Goal: Communication & Community: Ask a question

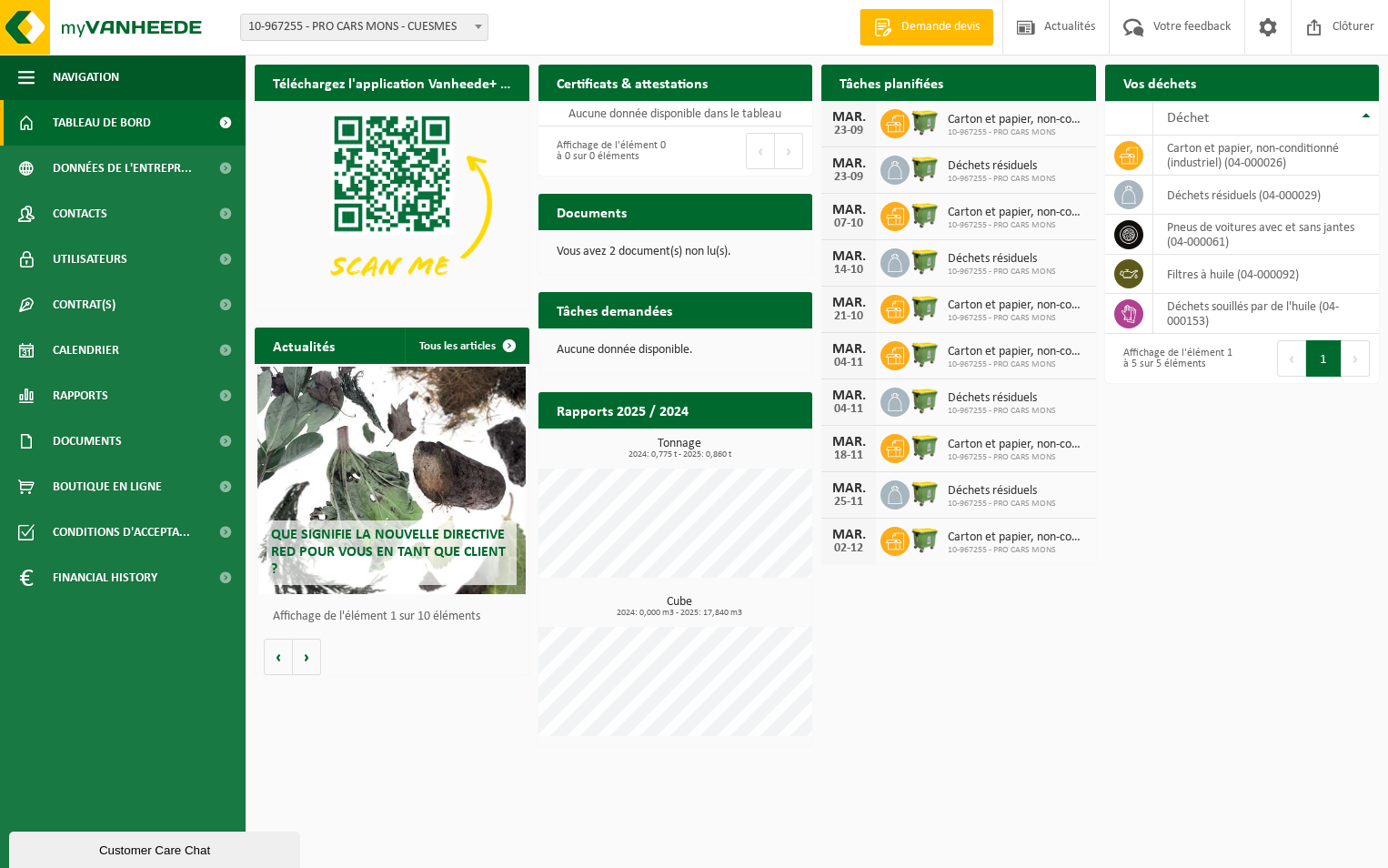
click at [476, 19] on span at bounding box center [478, 26] width 18 height 23
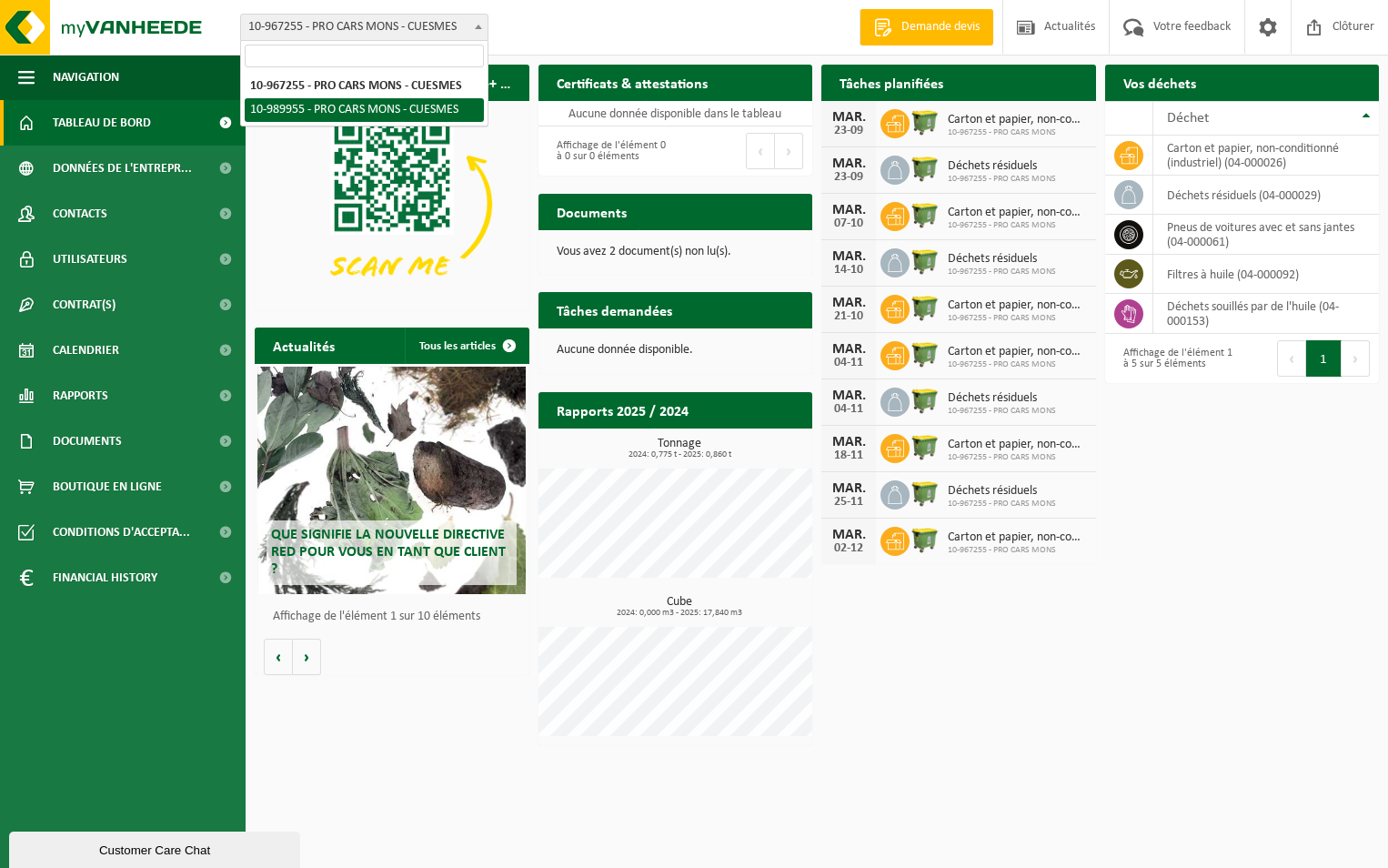
select select "168832"
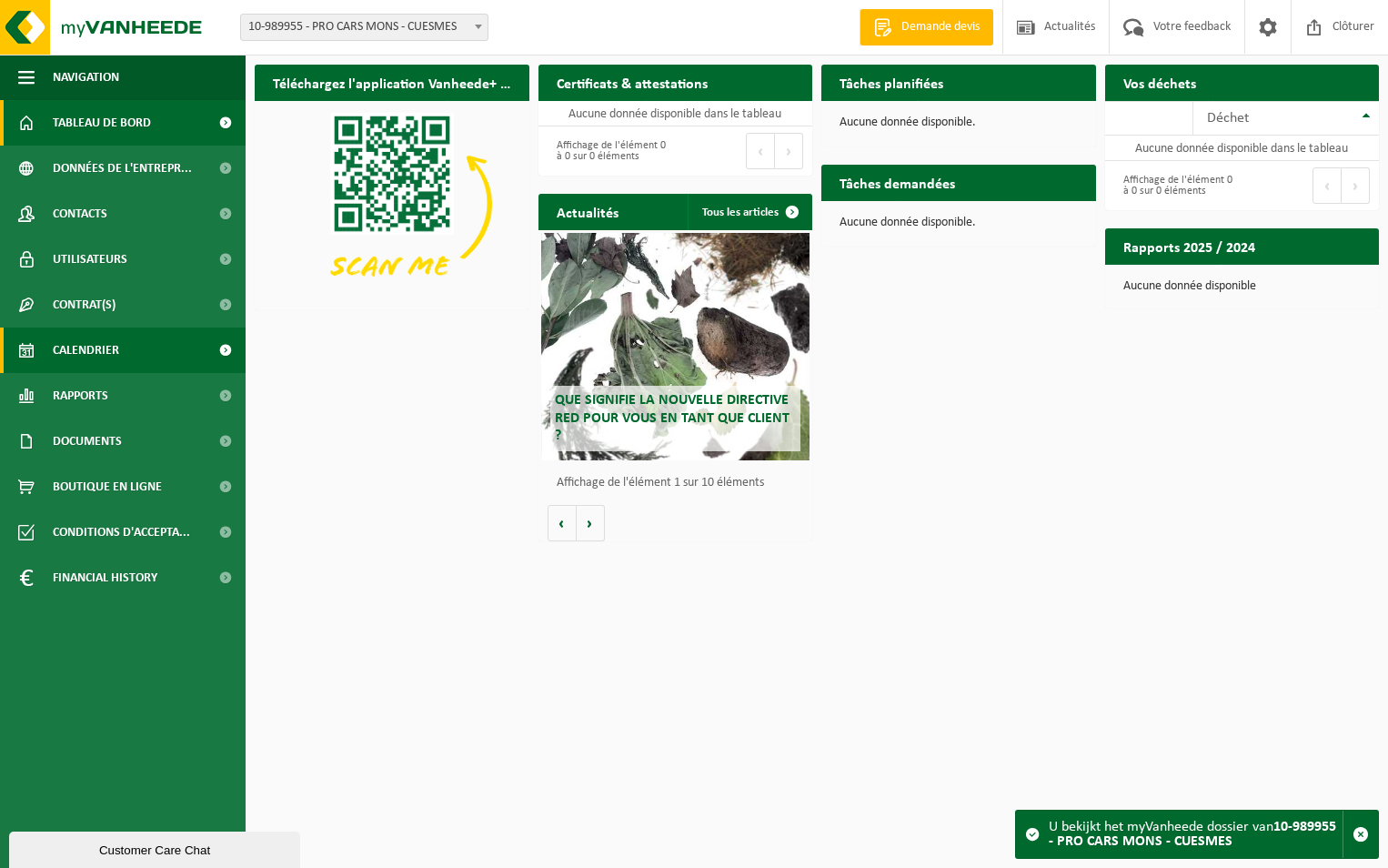
click at [127, 344] on link "Calendrier" at bounding box center [123, 350] width 246 height 46
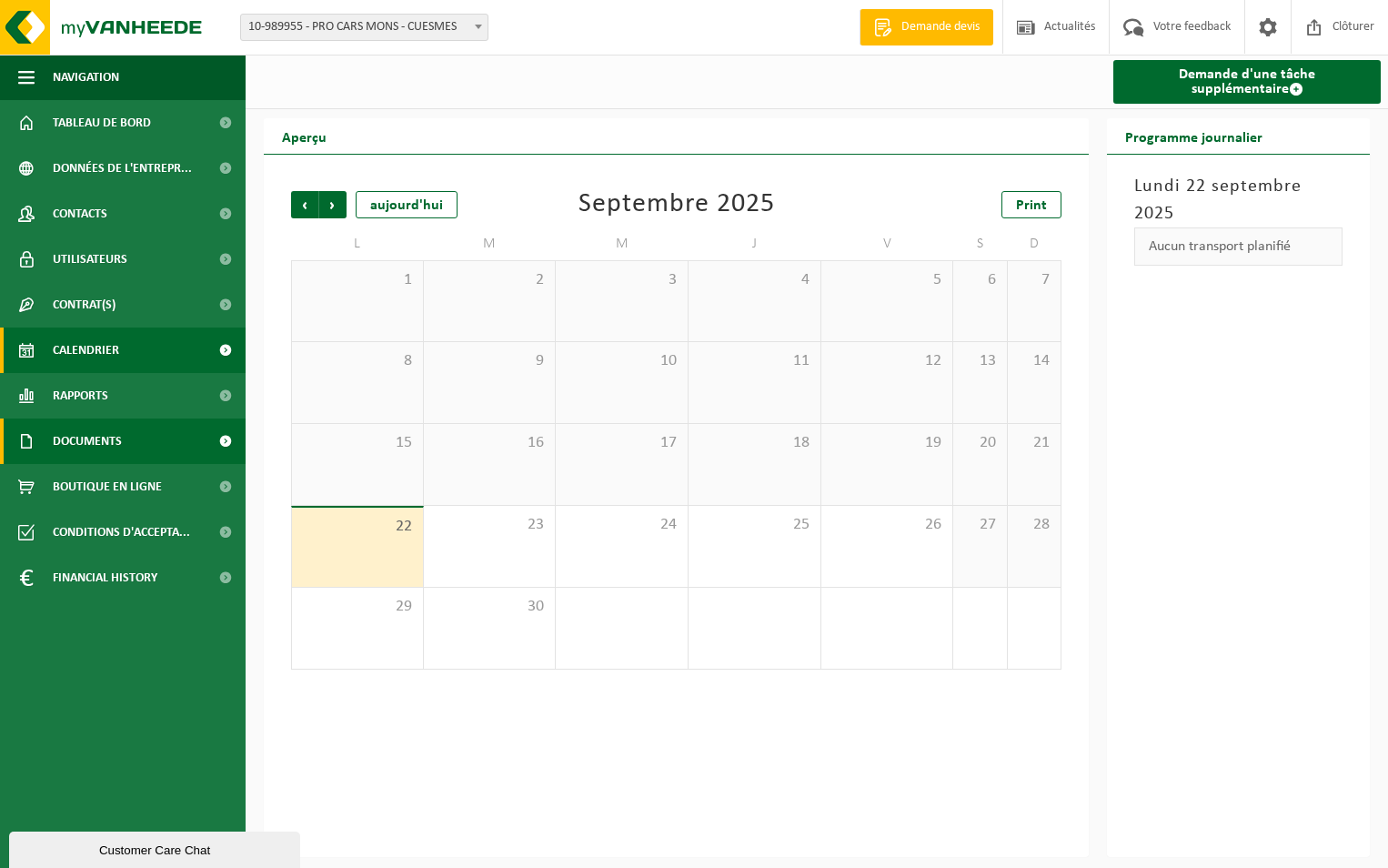
click at [114, 440] on span "Documents" at bounding box center [87, 441] width 69 height 46
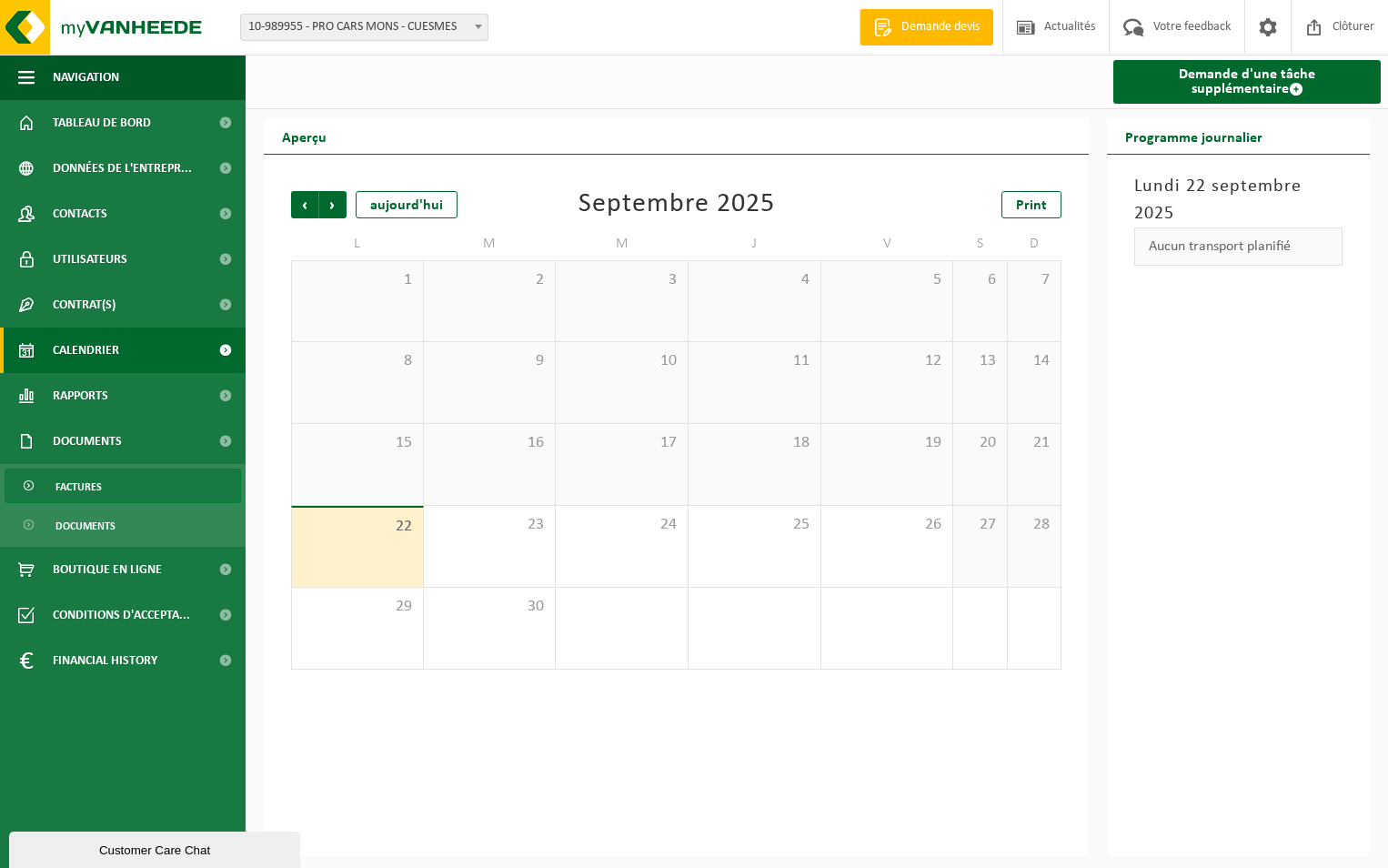
click at [113, 482] on link "Factures" at bounding box center [123, 485] width 237 height 35
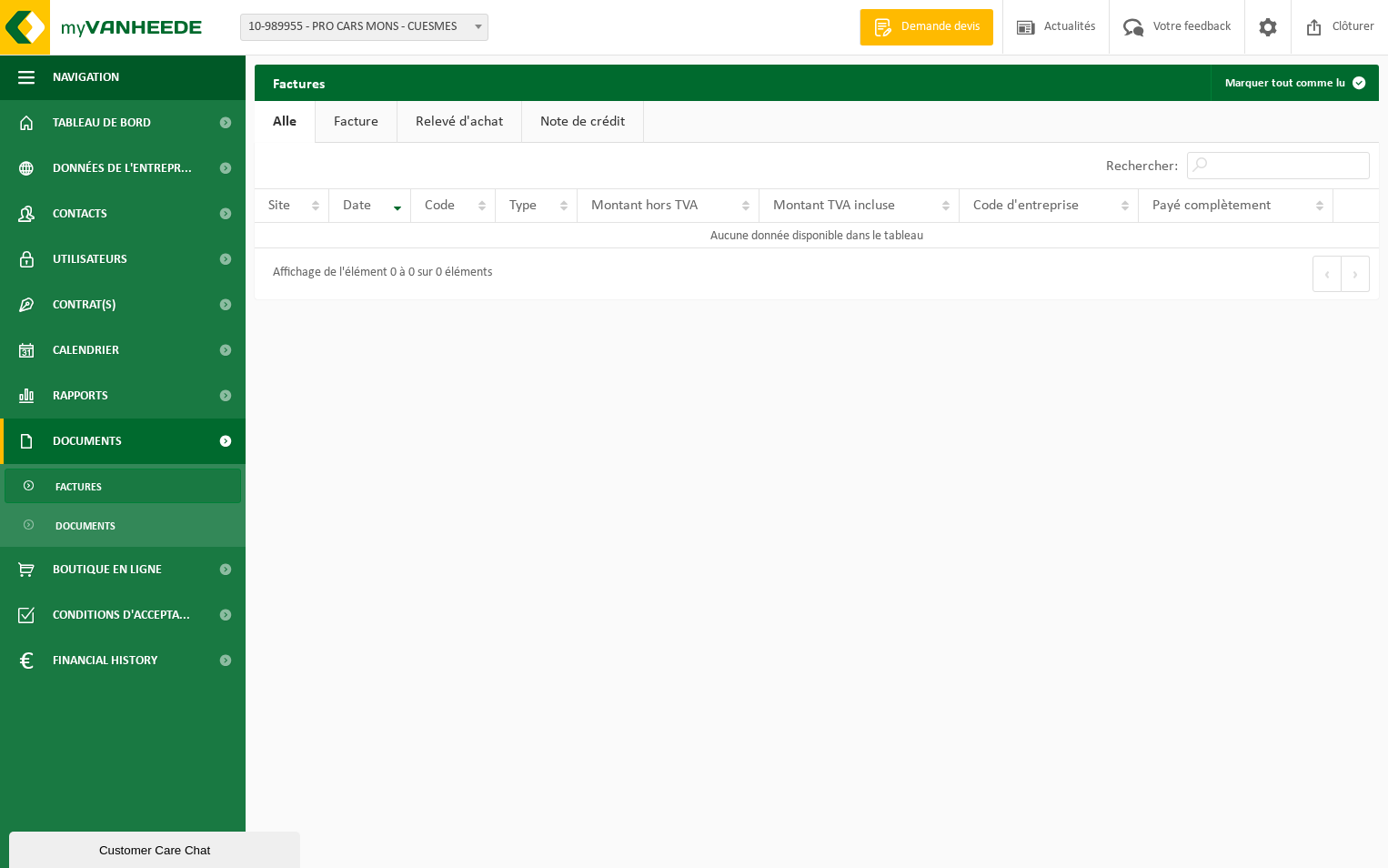
click at [480, 27] on b at bounding box center [479, 26] width 7 height 5
select select "153596"
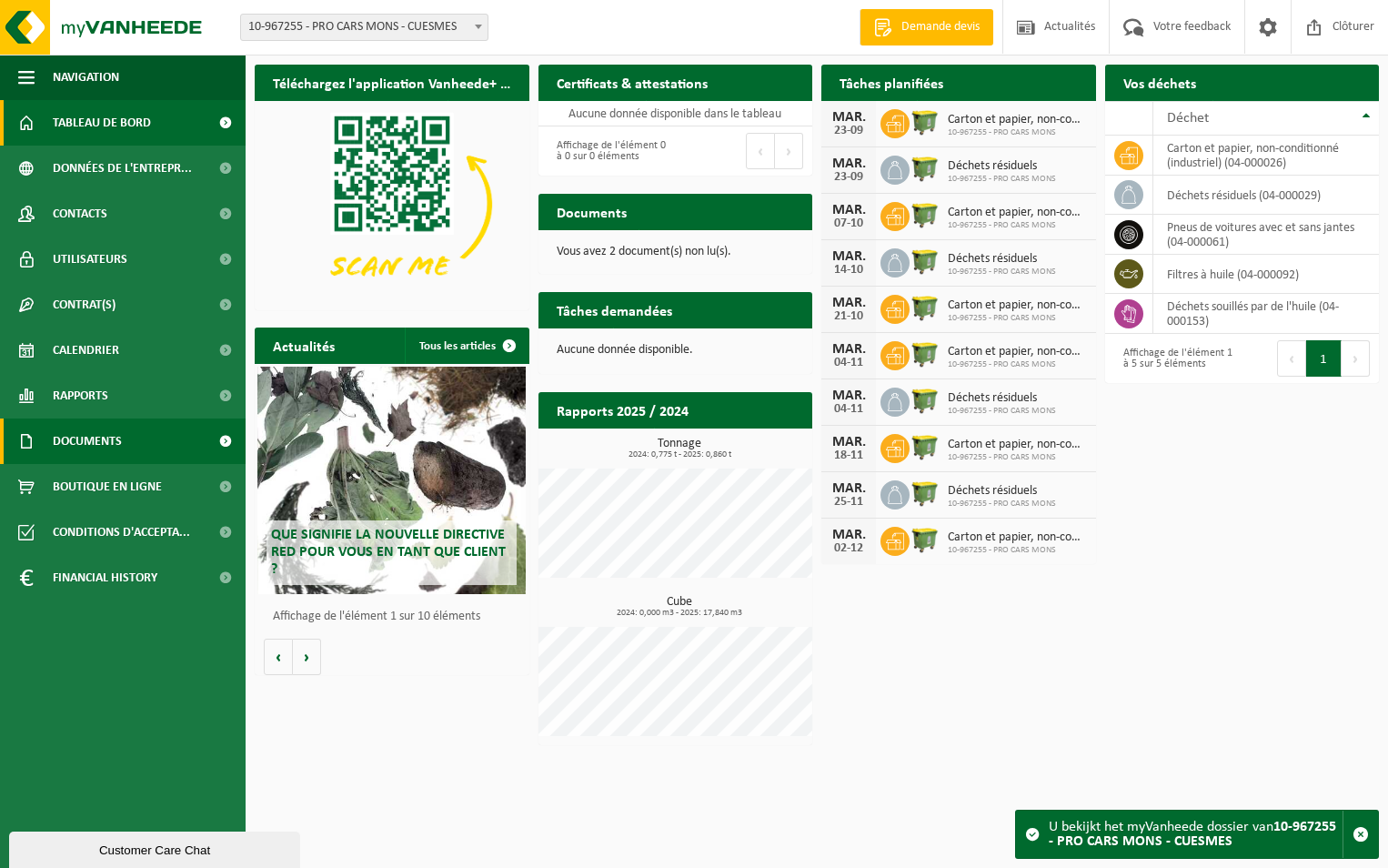
click at [109, 445] on span "Documents" at bounding box center [87, 441] width 69 height 46
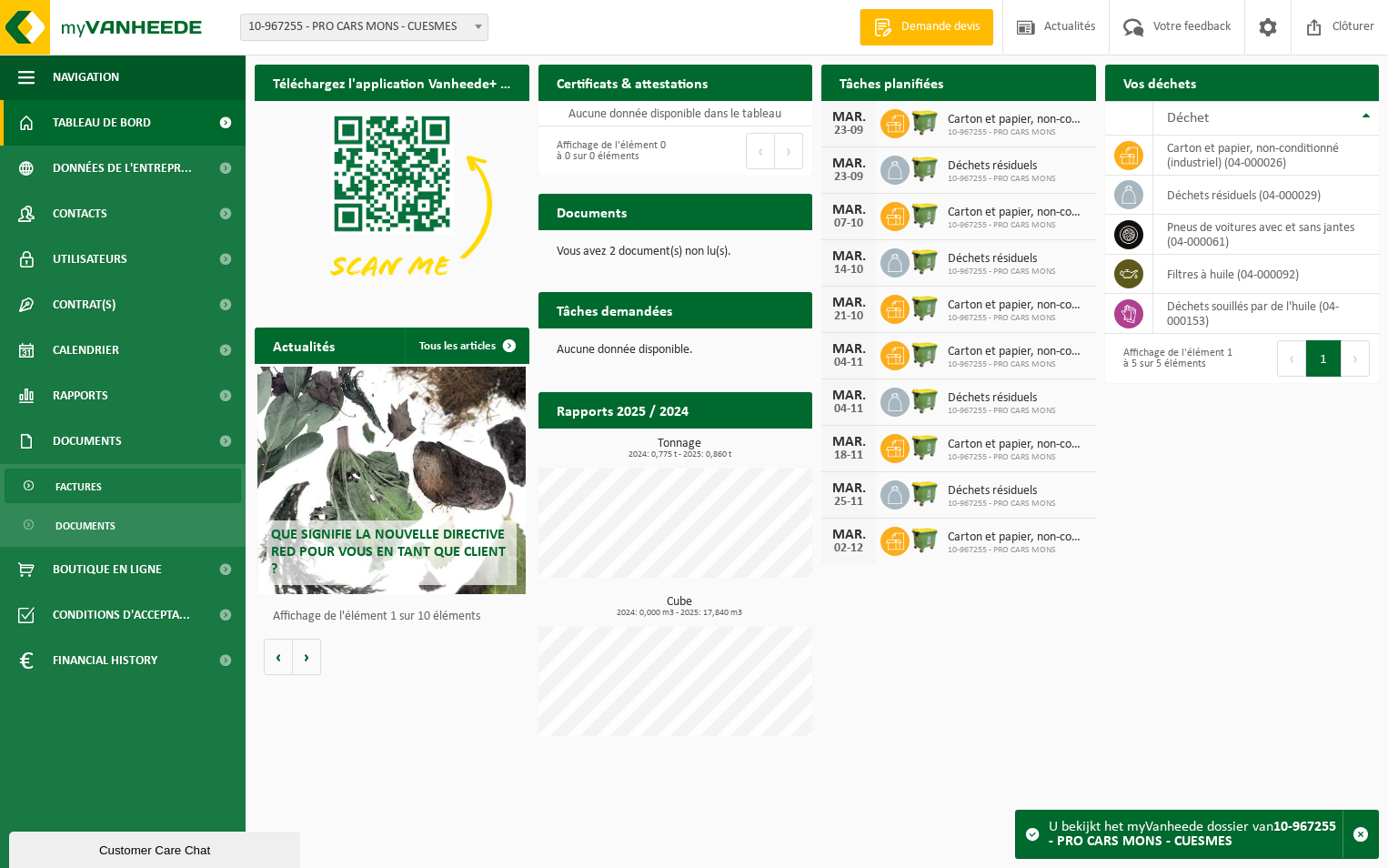
click at [126, 488] on link "Factures" at bounding box center [123, 485] width 237 height 35
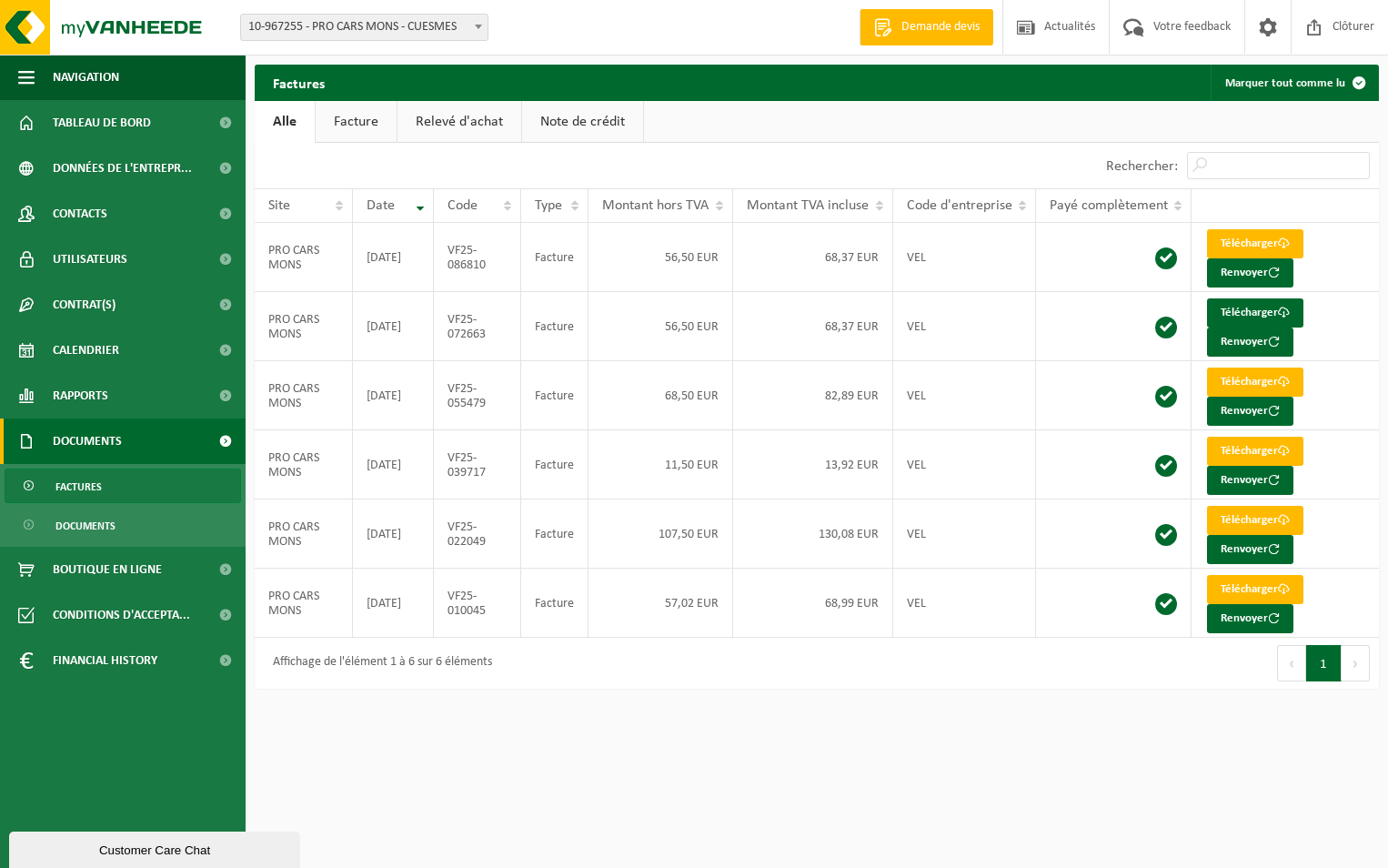
click at [117, 851] on div "Customer Care Chat" at bounding box center [154, 850] width 264 height 14
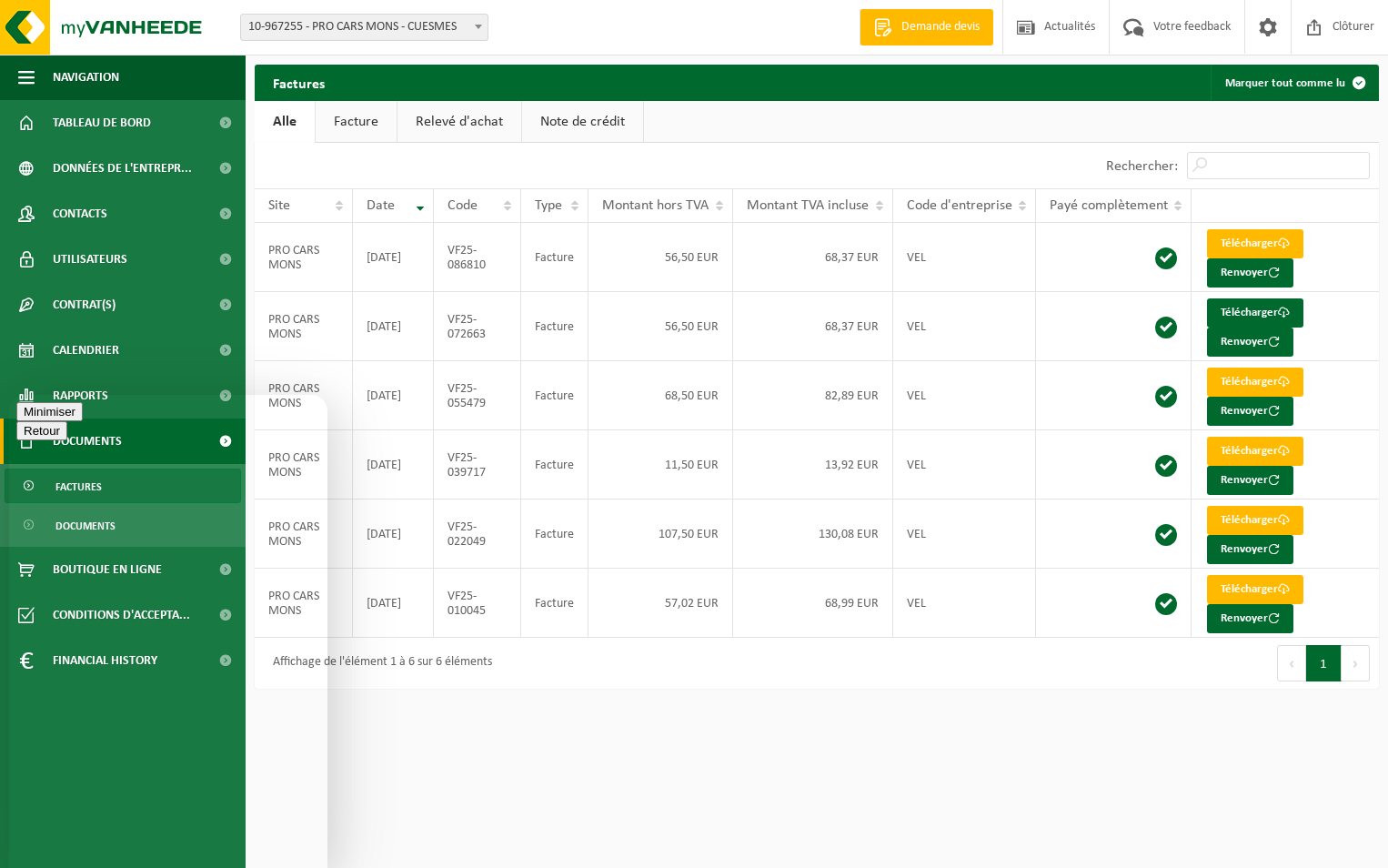
type textarea "Bonjour c'est ennnncore moi"
type textarea "votre collegue devait me retelephoner mais pas de nouvelles"
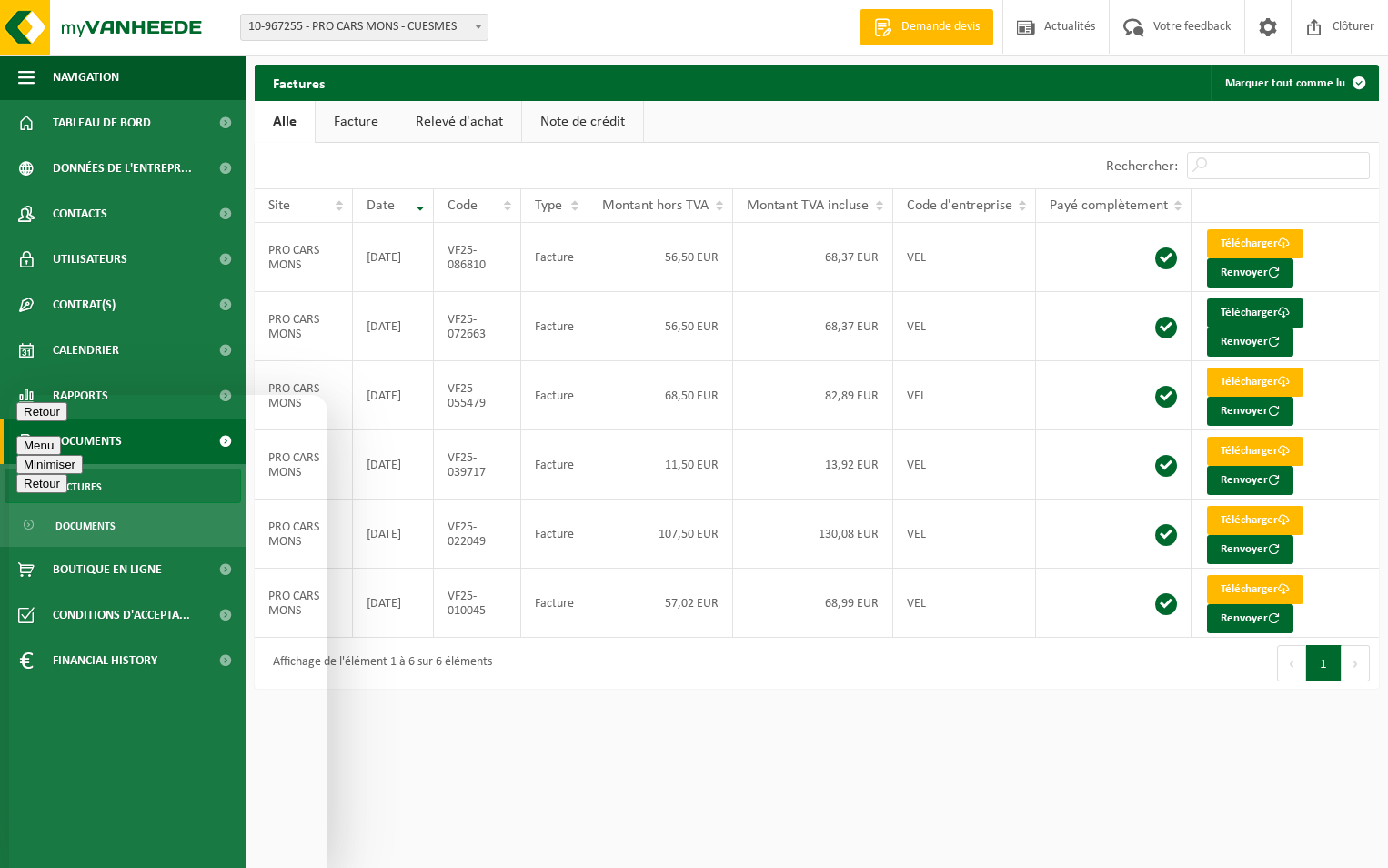
type textarea "je n'ai tjs pas de facture pour juin juillet et aout"
type textarea "mon calendrier est de nouveau dispo mais le numero de tva n'est pas modifie"
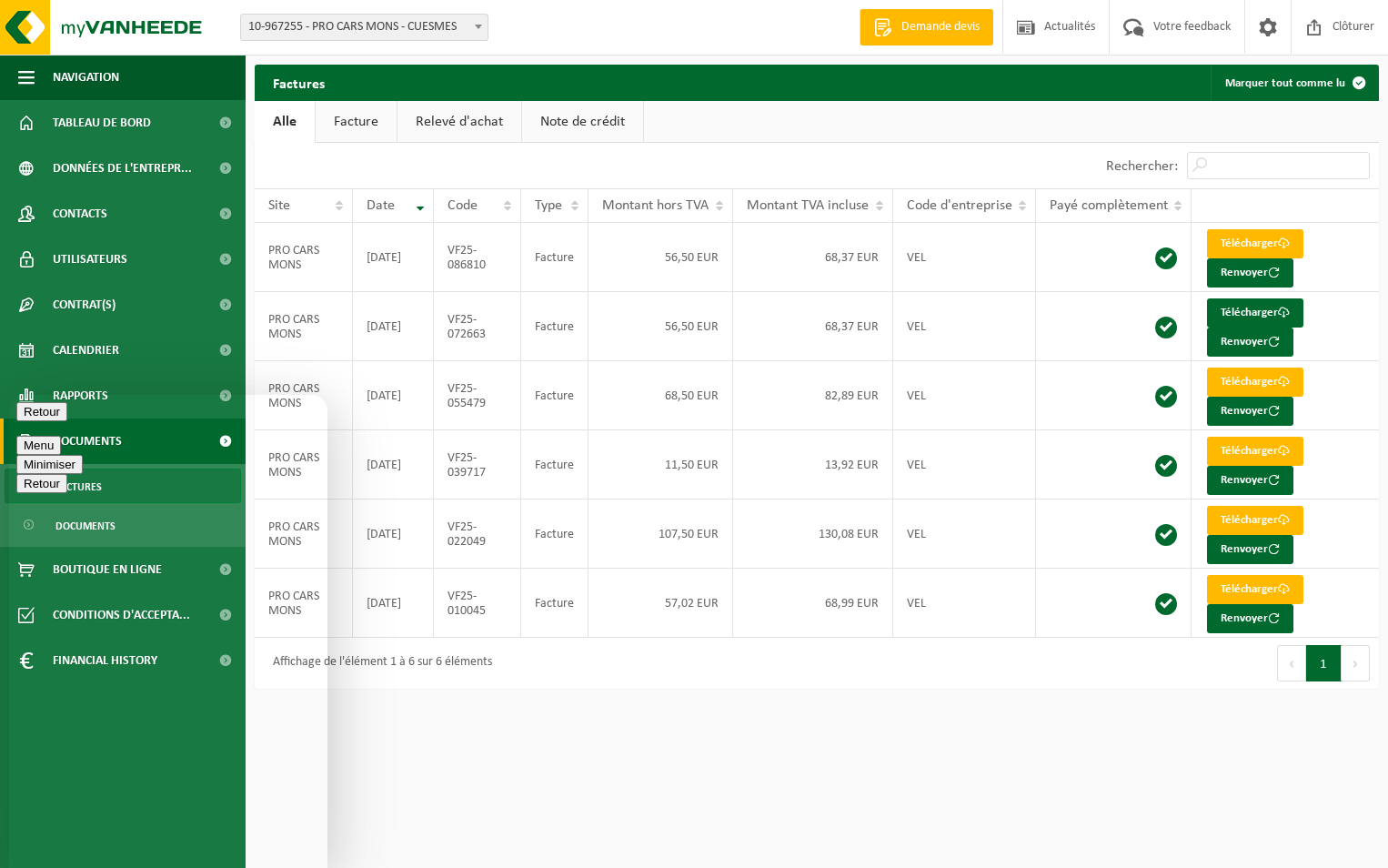
type textarea "si je me mets sur le compte avec le bon numéro de tva il n y a pas de calendrie…"
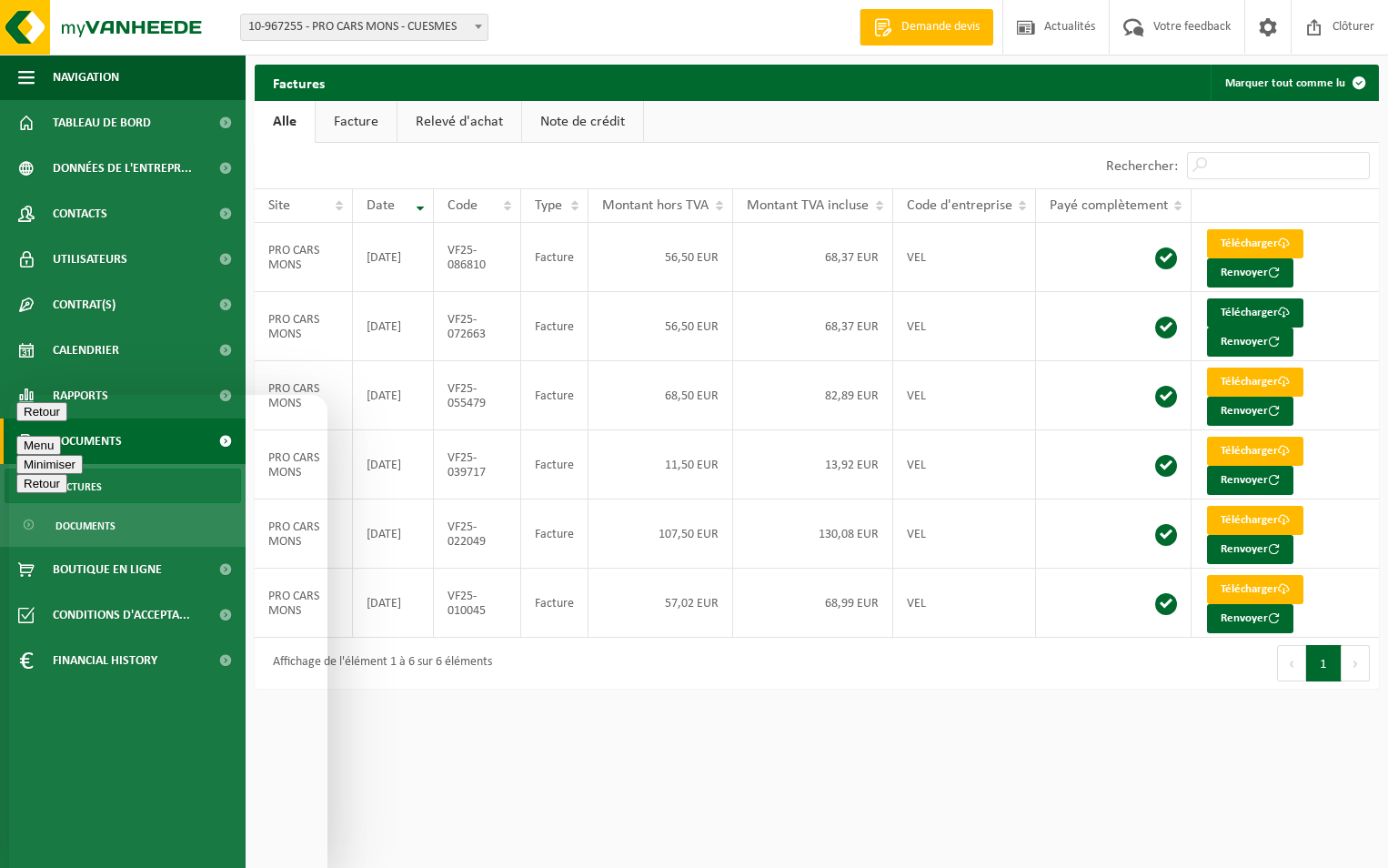
type textarea "Pensez vous pouvoir m'aider??"
click at [661, 776] on html "Site: 10-967255 - PRO CARS MONS - CUESMES 10-989955 - PRO CARS MONS - CUESMES 1…" at bounding box center [694, 434] width 1388 height 868
click at [413, 756] on html "Site: 10-967255 - PRO CARS MONS - CUESMES 10-989955 - PRO CARS MONS - CUESMES 1…" at bounding box center [694, 434] width 1388 height 868
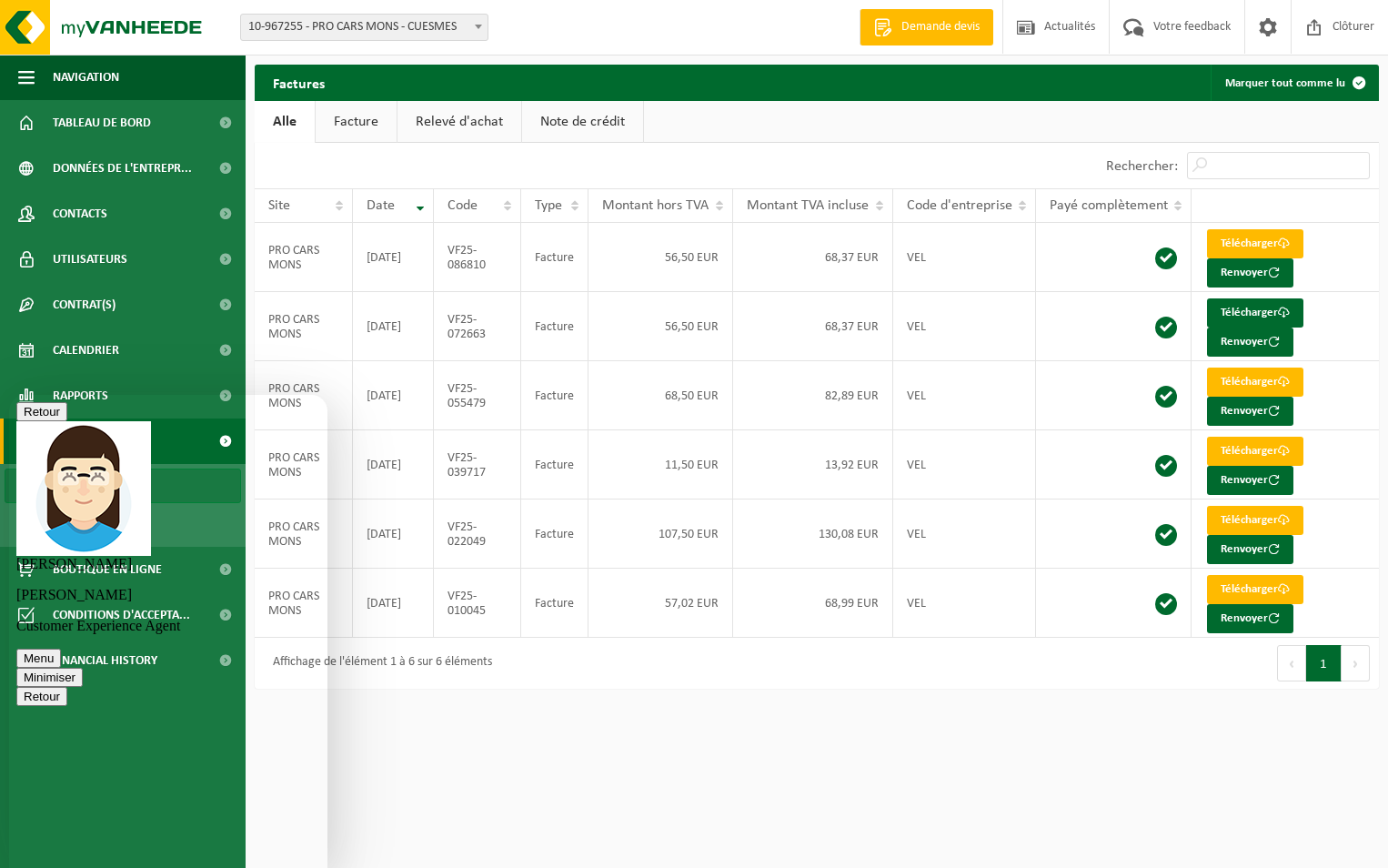
scroll to position [329, 0]
type textarea "merci"
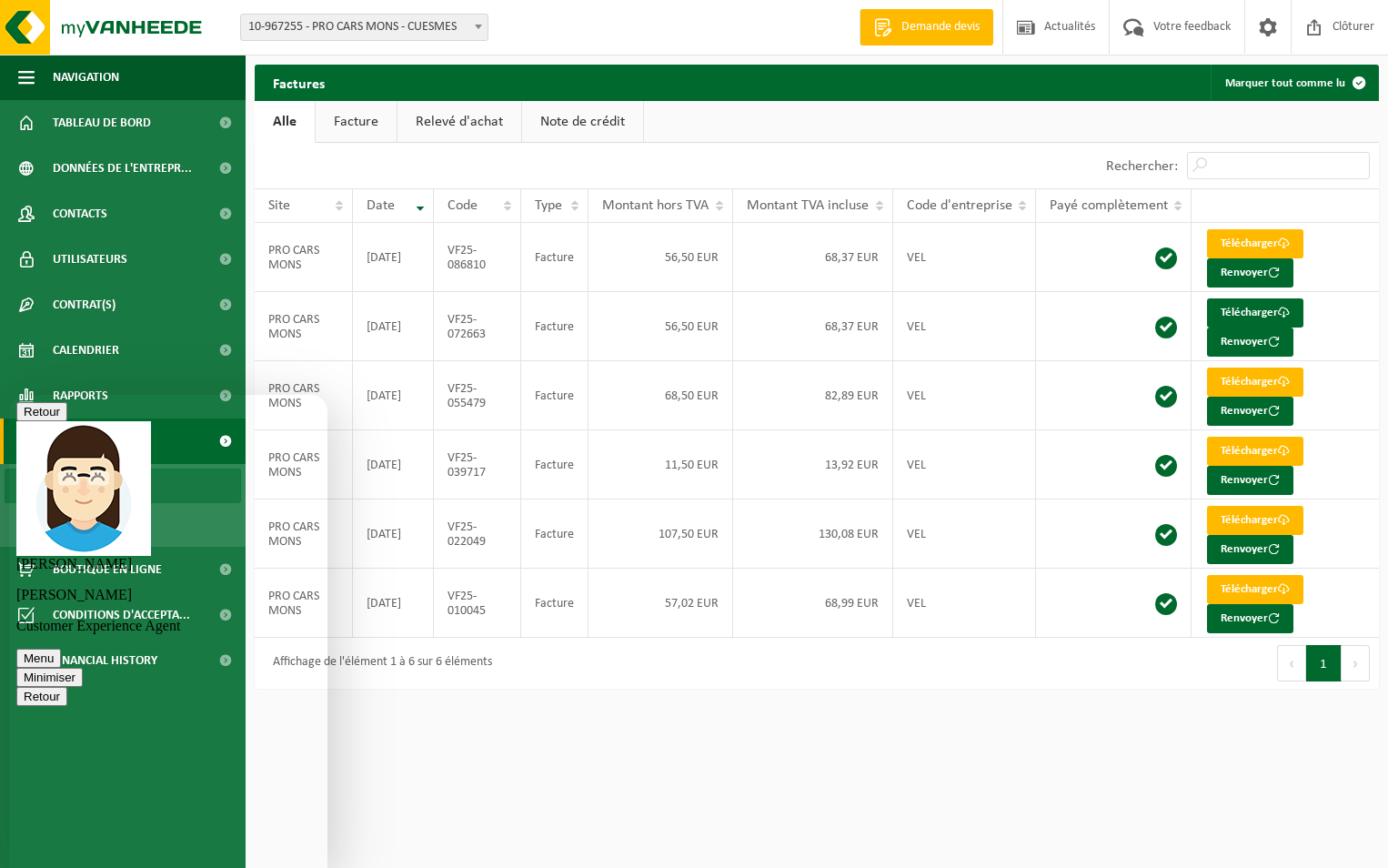
type textarea "merci"
type textarea "oui la facturation?"
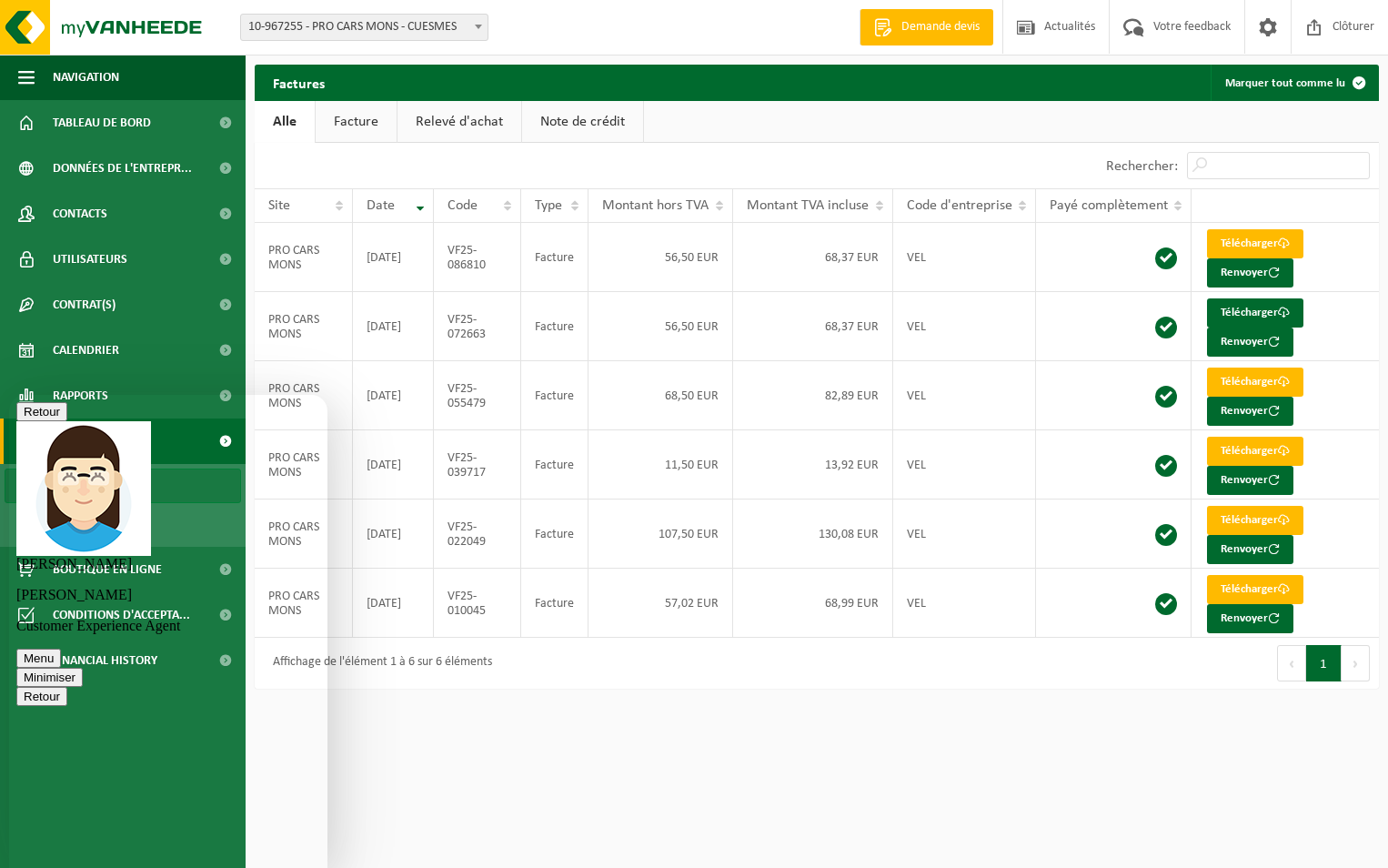
scroll to position [1046, 0]
type textarea "Oui oui merci"
type textarea "Merci"
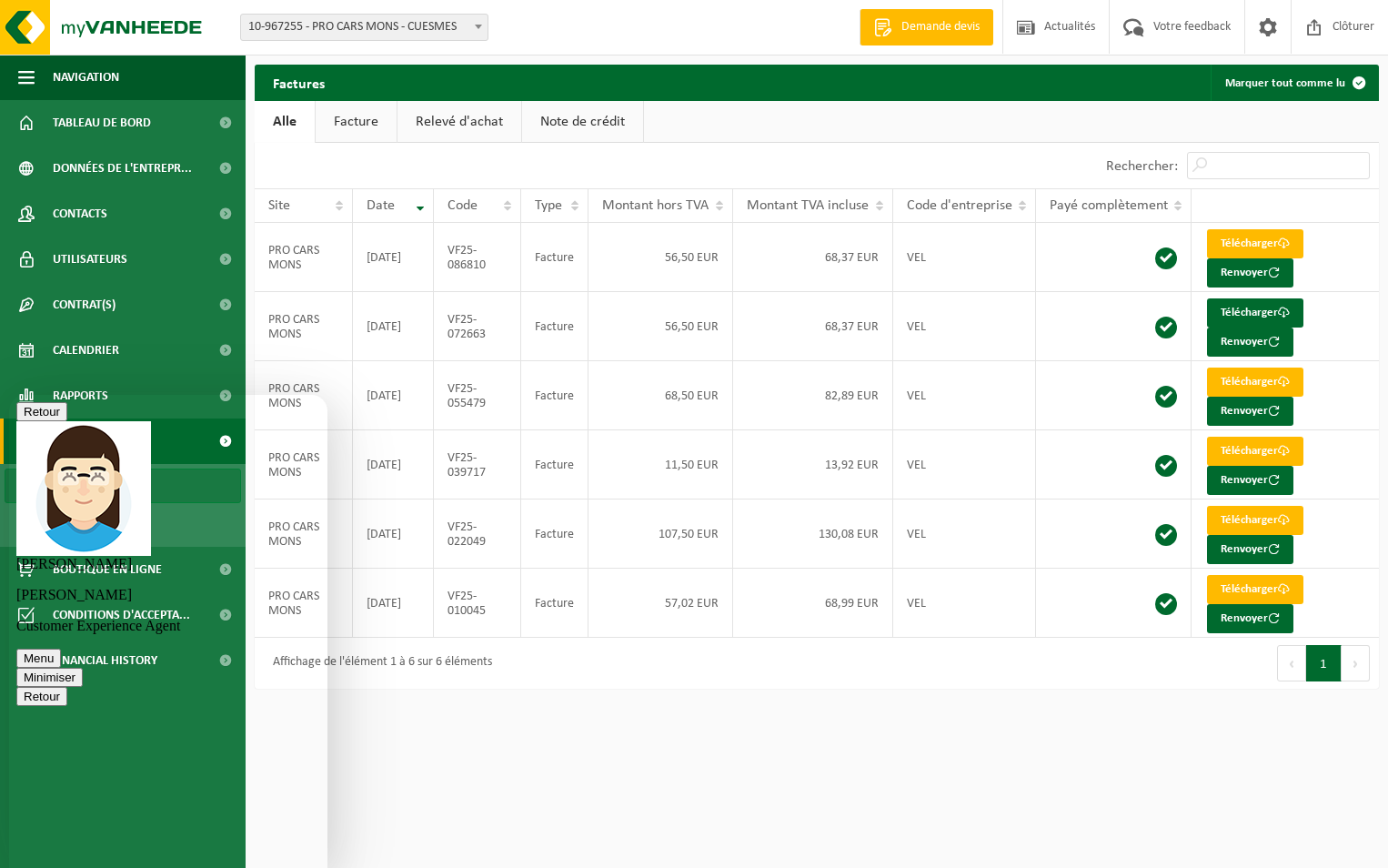
click at [83, 668] on button "Minimiser" at bounding box center [50, 677] width 66 height 19
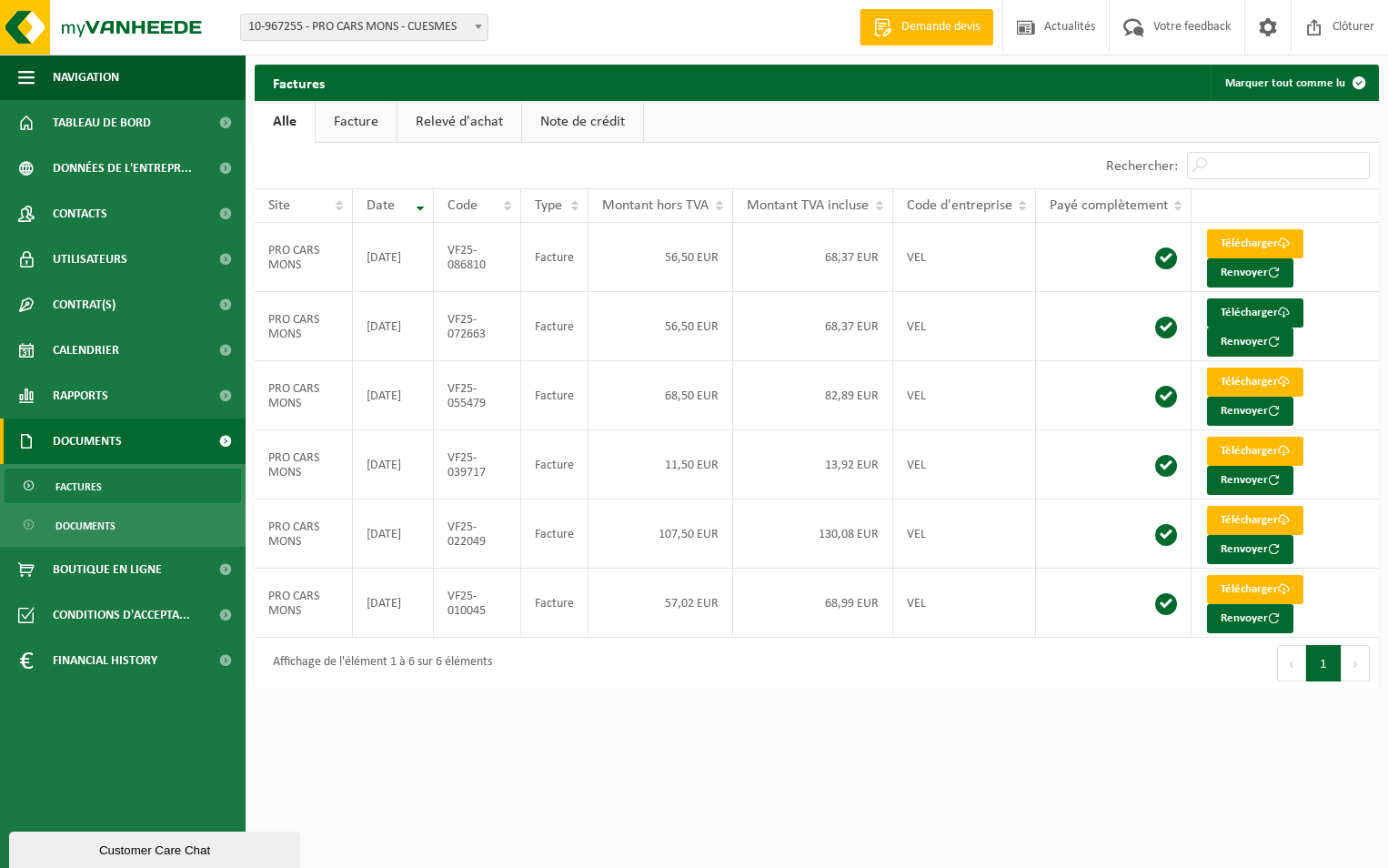
click at [150, 441] on link "Documents" at bounding box center [123, 441] width 246 height 46
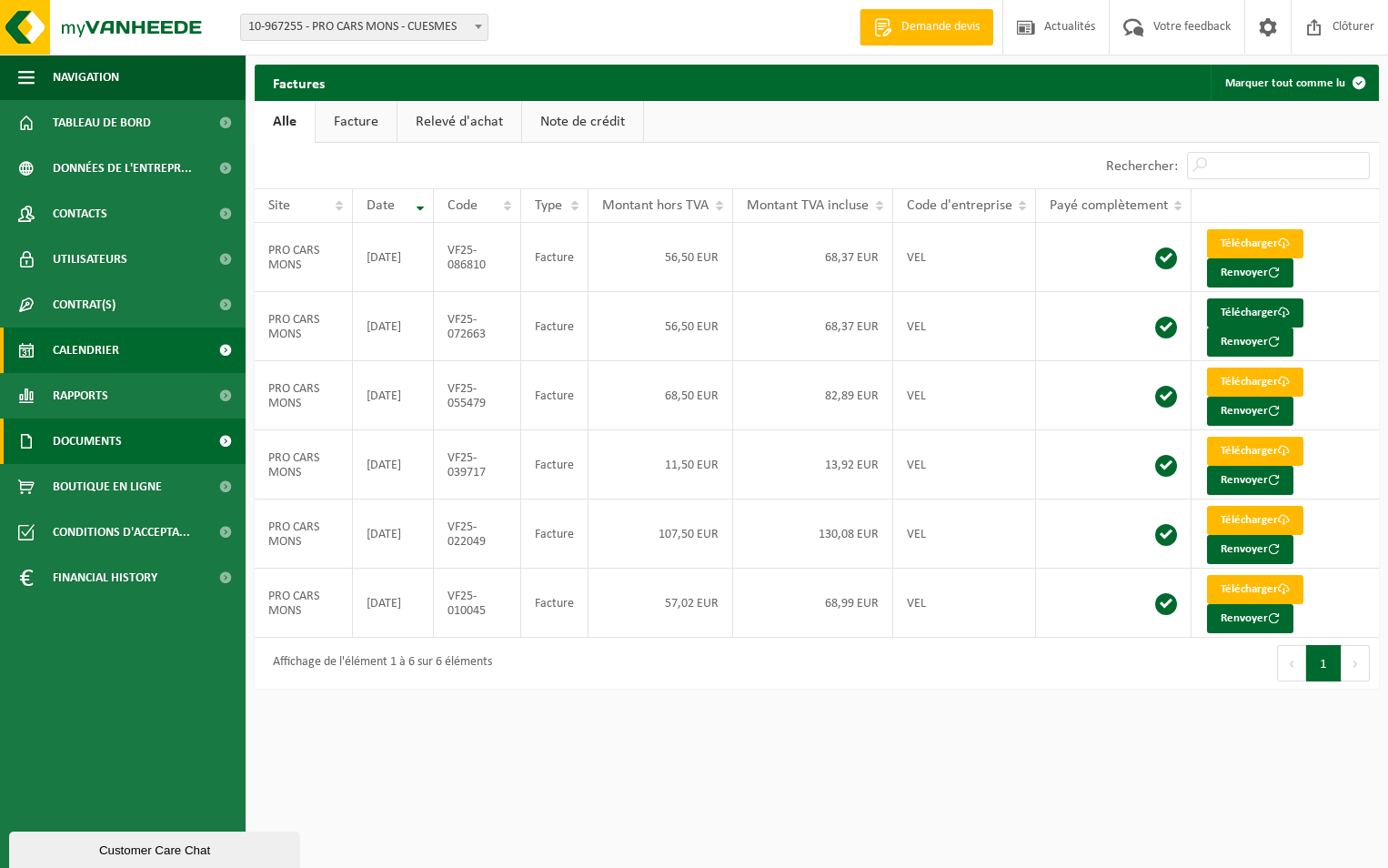
click at [101, 333] on span "Calendrier" at bounding box center [85, 350] width 66 height 46
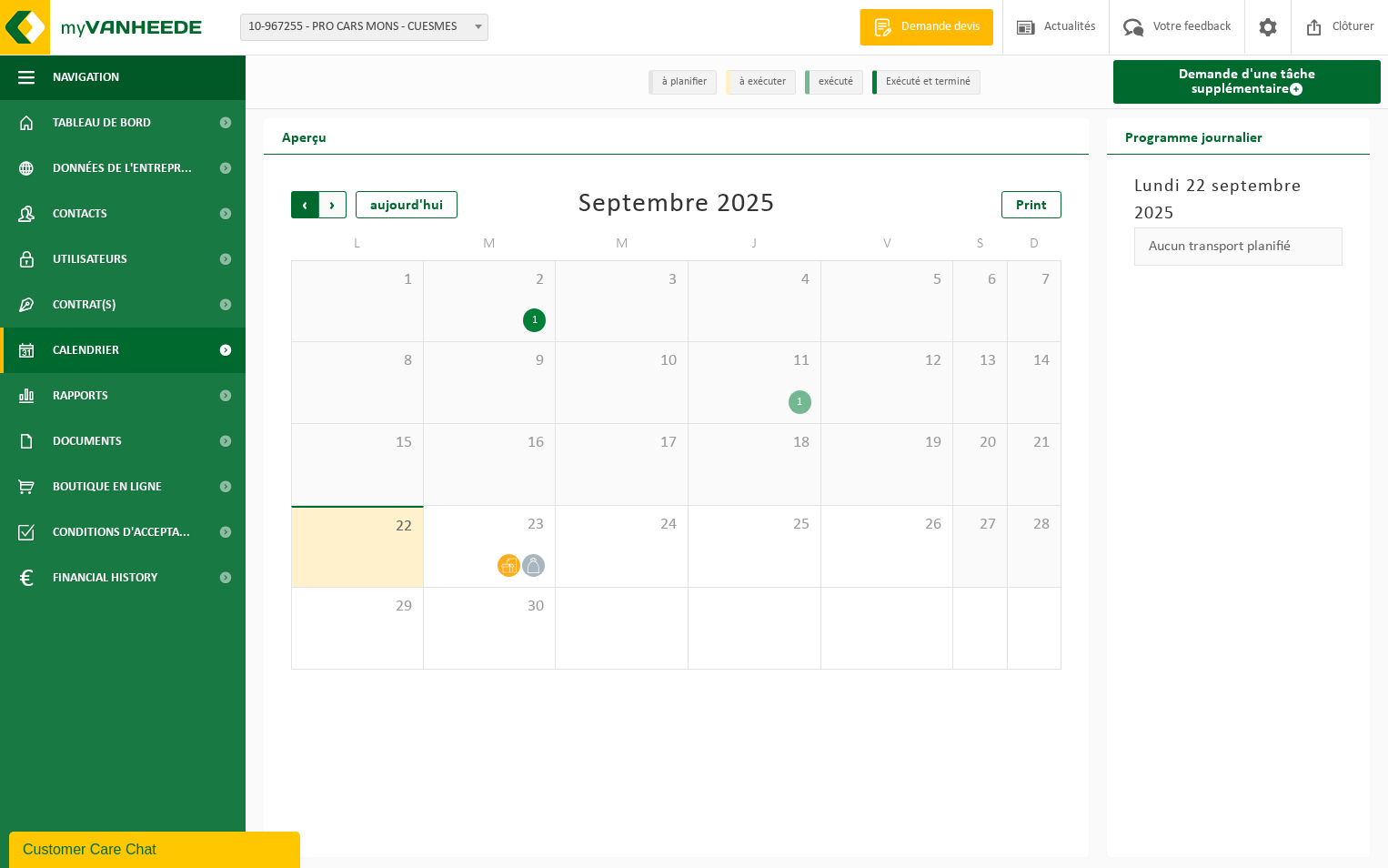
click at [331, 205] on span "Suivant" at bounding box center [332, 204] width 27 height 27
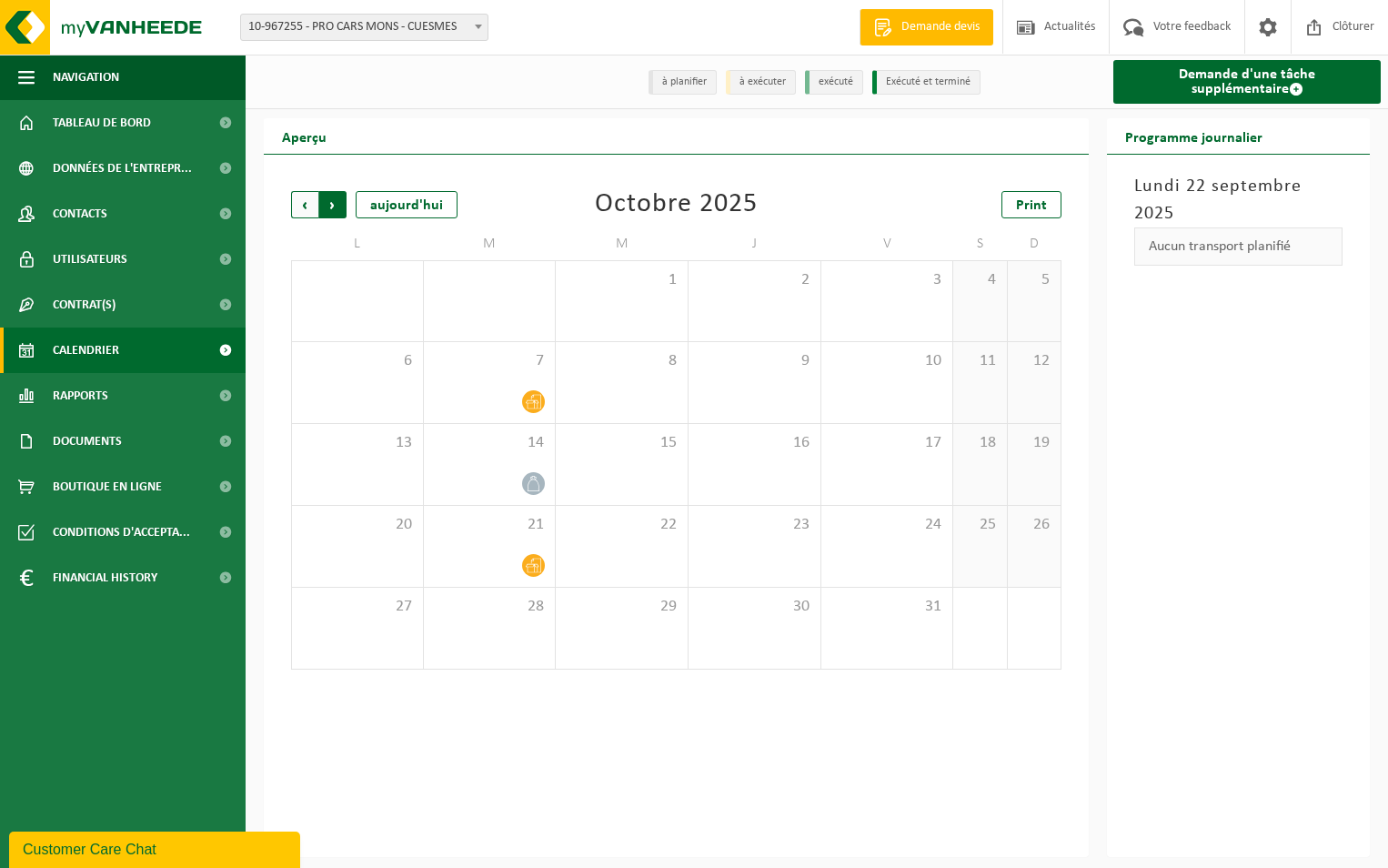
click at [308, 214] on span "Précédent" at bounding box center [304, 204] width 27 height 27
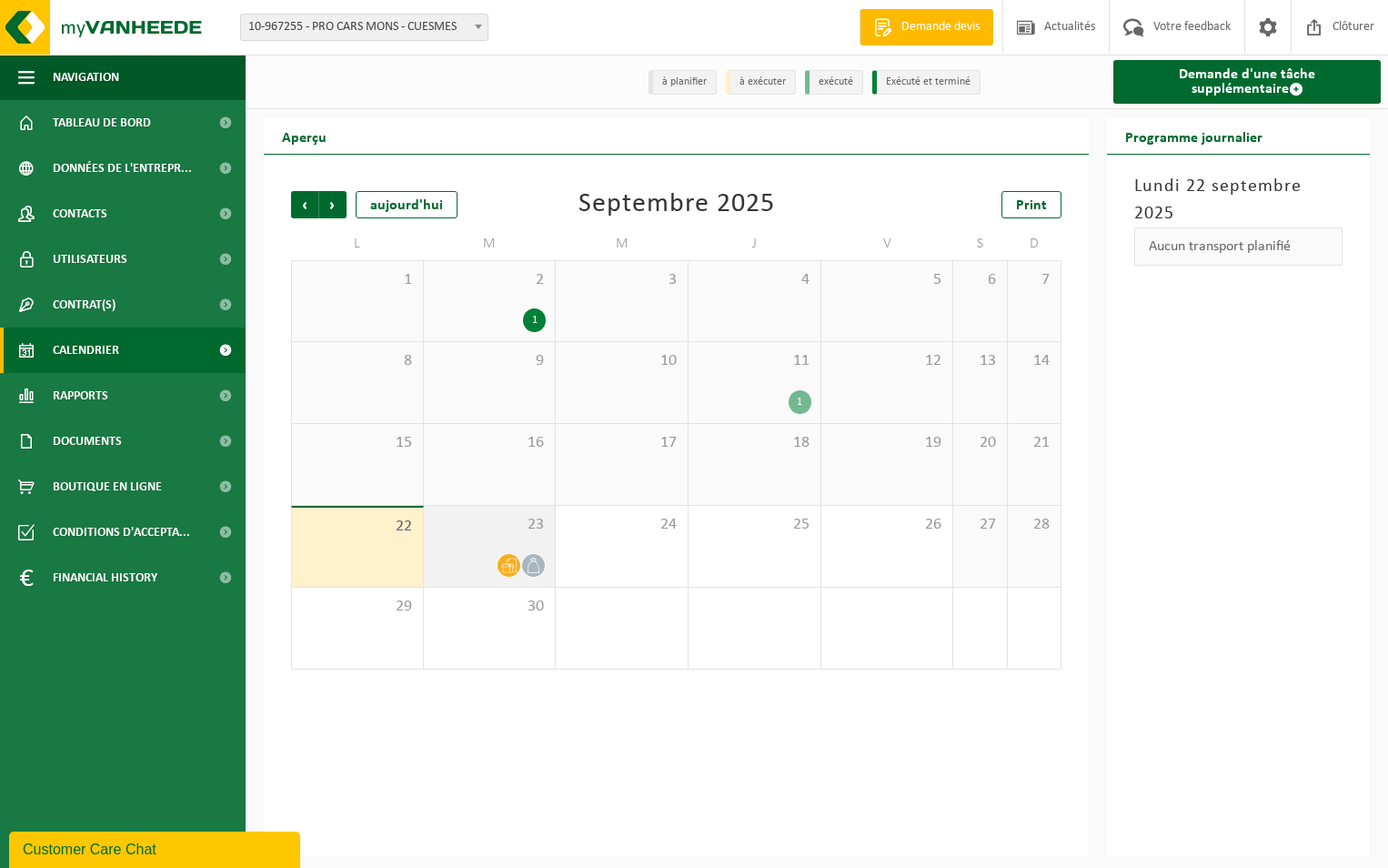
click at [500, 542] on div "23" at bounding box center [489, 546] width 132 height 81
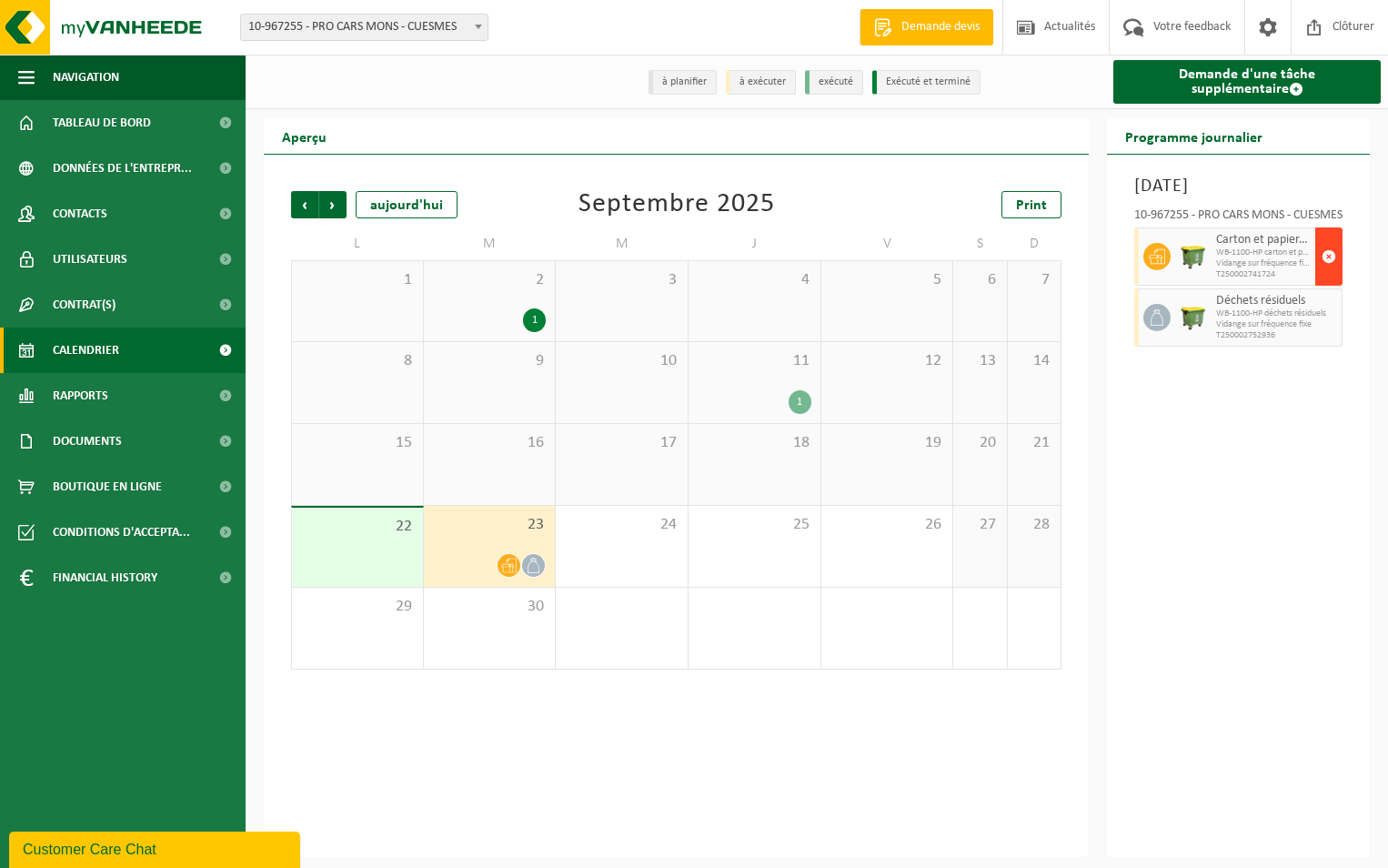
click at [1330, 275] on span "button" at bounding box center [1329, 256] width 15 height 36
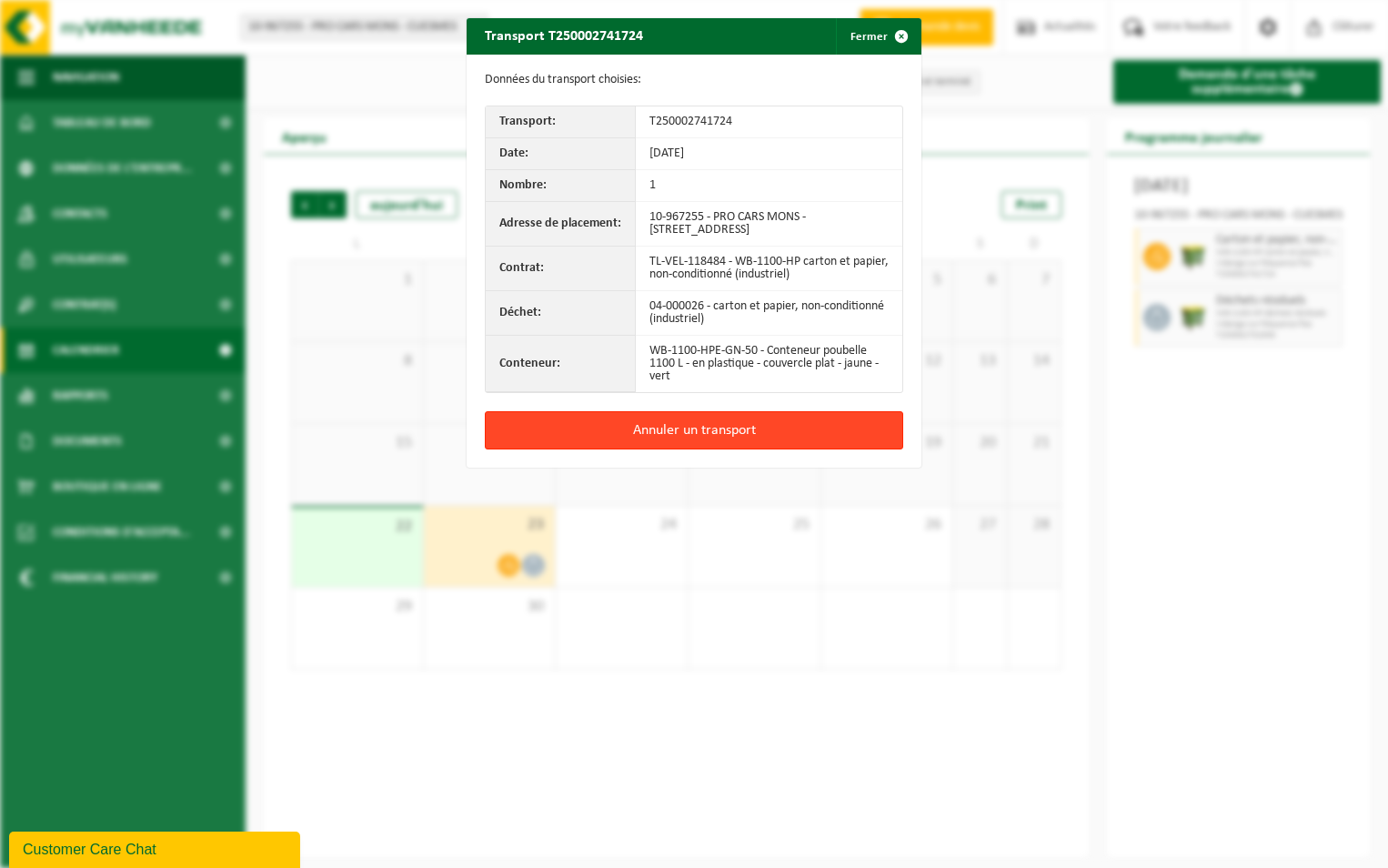
click at [691, 434] on button "Annuler un transport" at bounding box center [693, 430] width 418 height 38
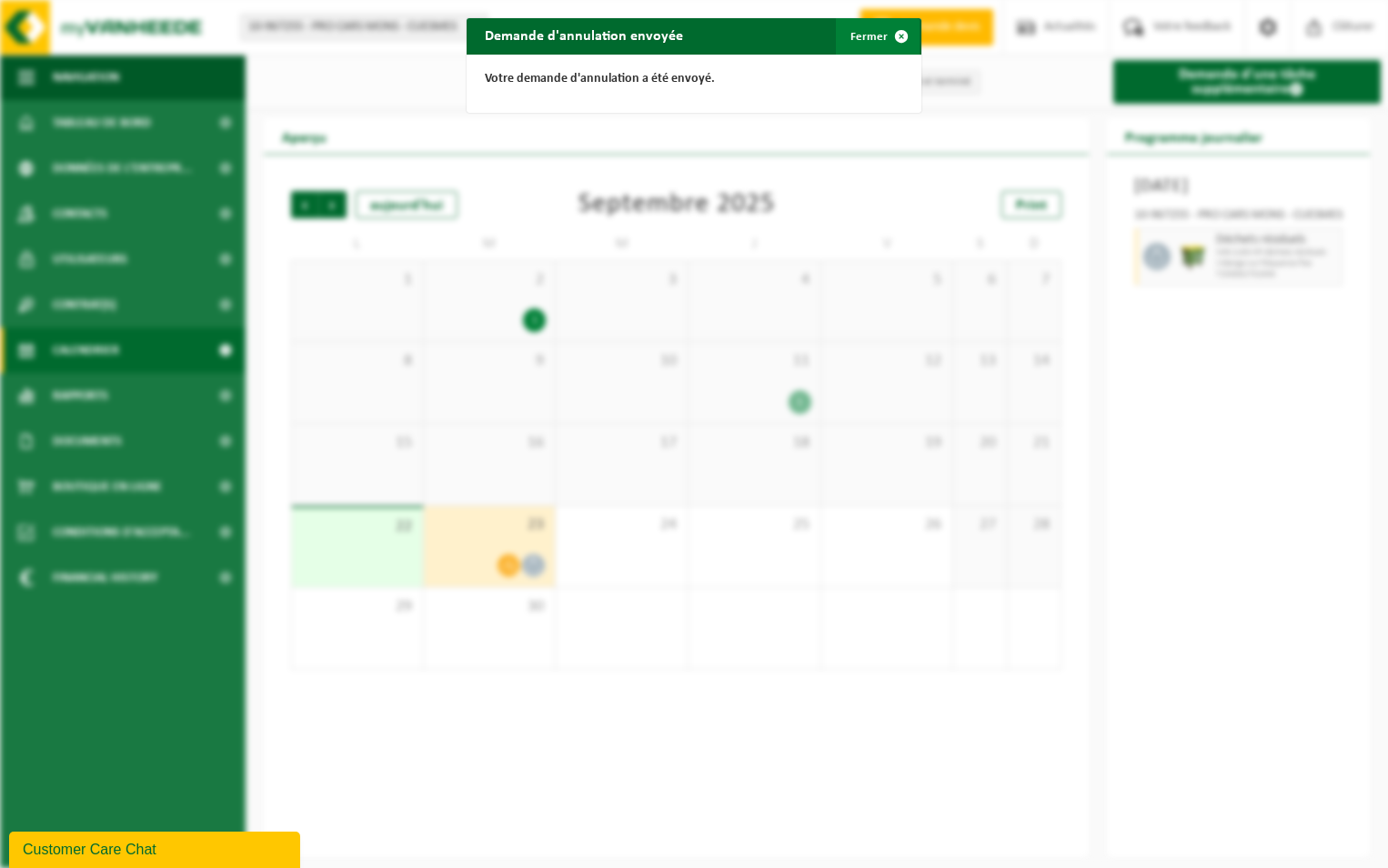
click at [894, 39] on span "button" at bounding box center [901, 36] width 36 height 36
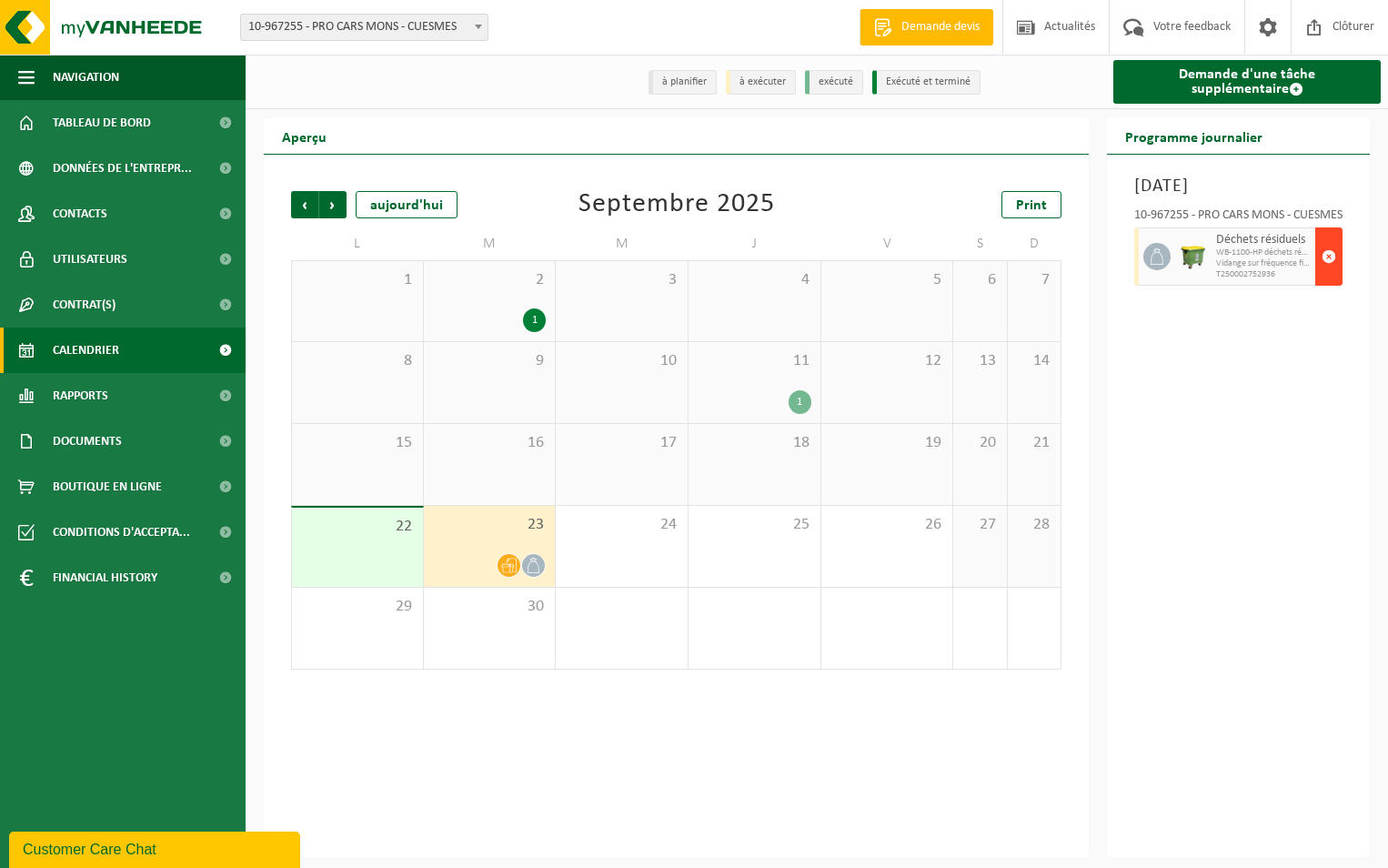
click at [1327, 275] on span "button" at bounding box center [1329, 256] width 15 height 36
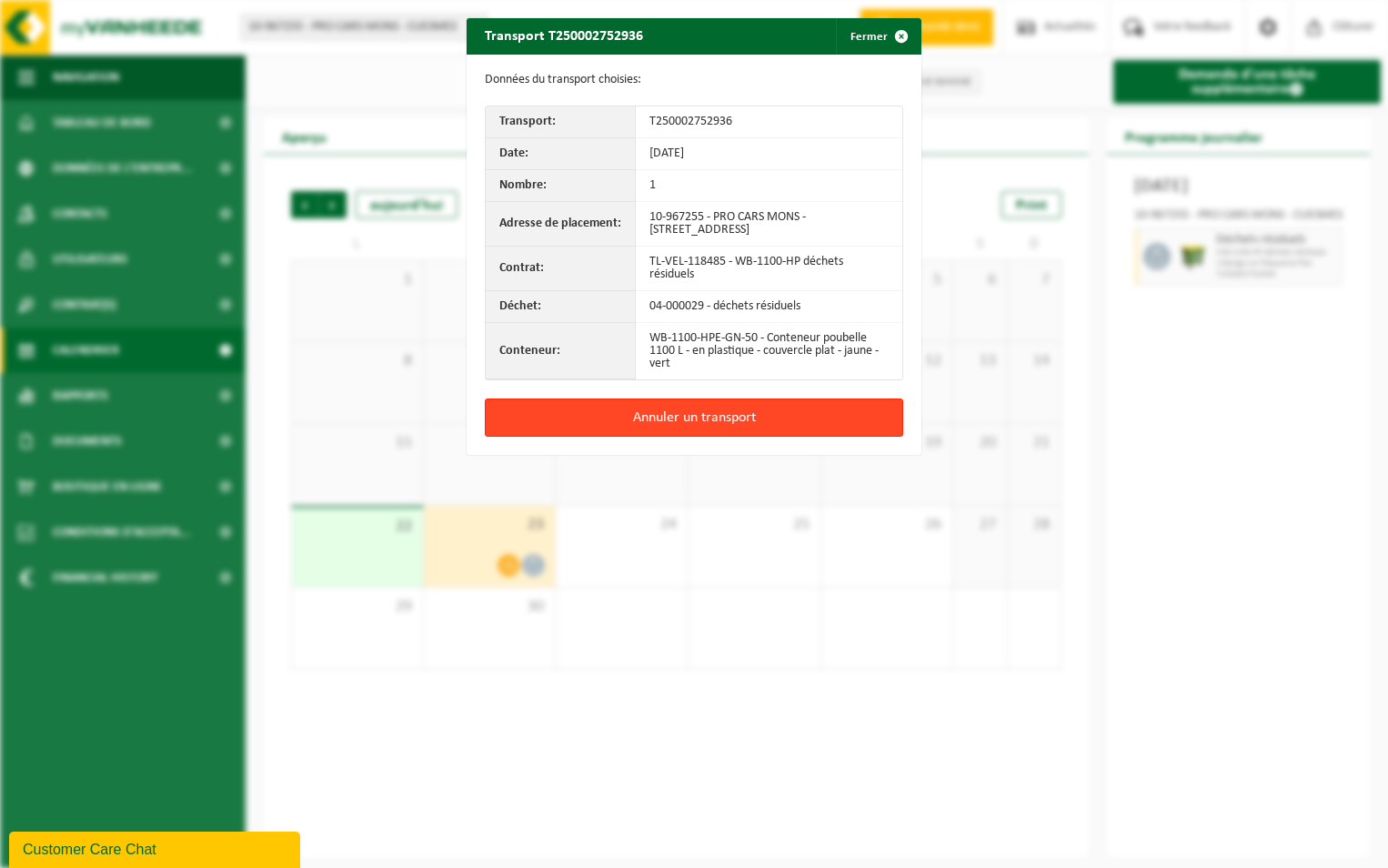
click at [796, 427] on button "Annuler un transport" at bounding box center [693, 417] width 418 height 38
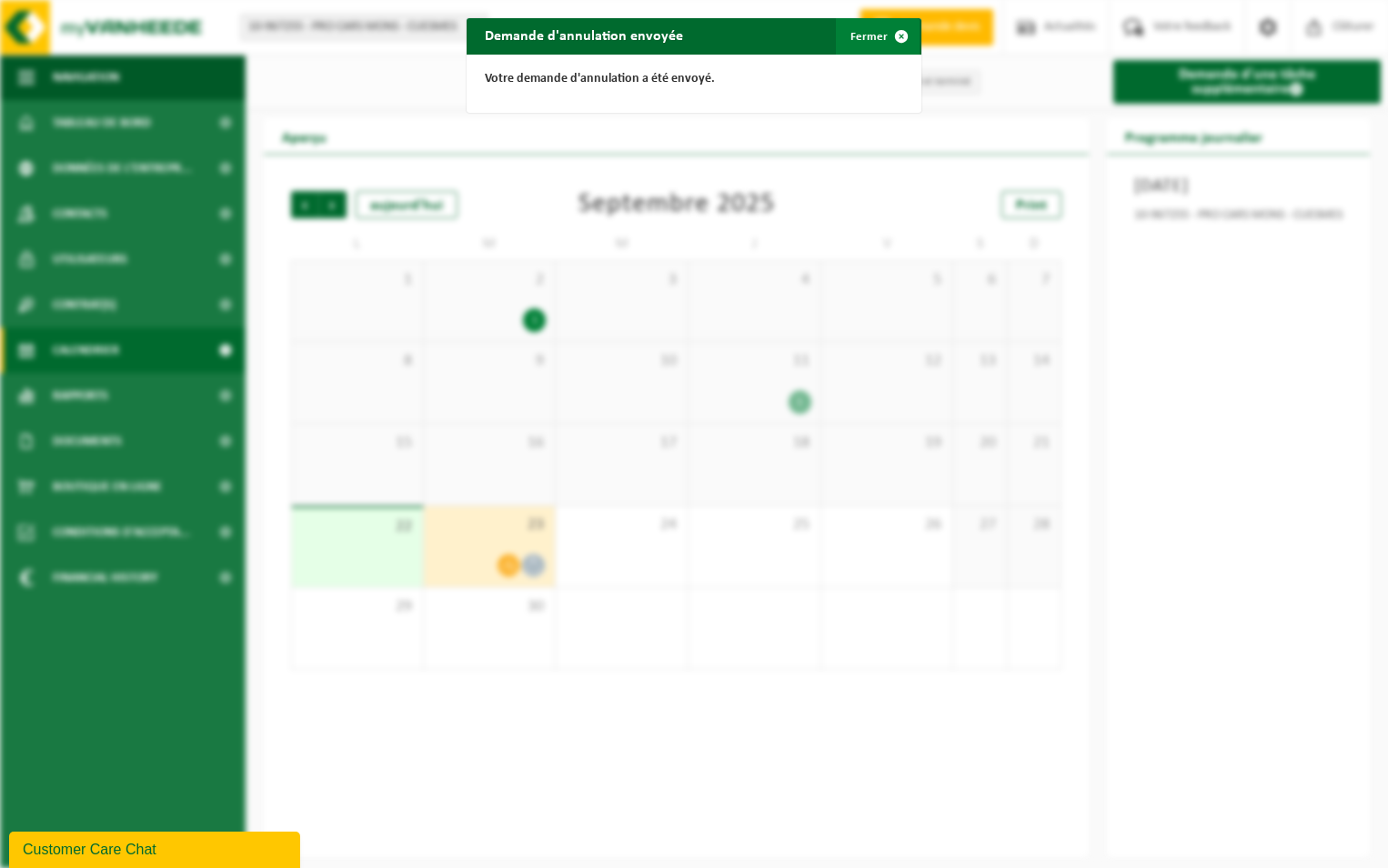
click at [891, 39] on span "button" at bounding box center [901, 36] width 36 height 36
